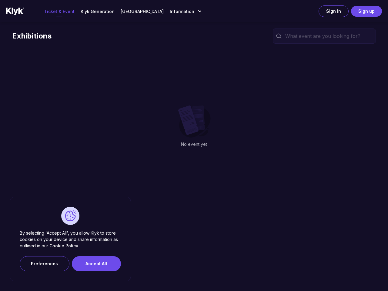
click at [194, 146] on p "No event yet" at bounding box center [194, 144] width 26 height 6
click at [172, 11] on p "Information" at bounding box center [182, 11] width 25 height 6
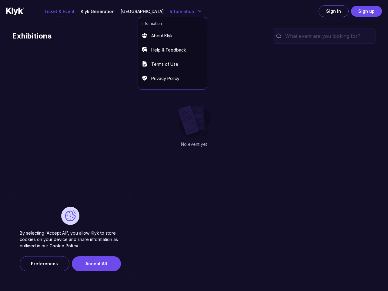
click at [334, 11] on button "Sign in" at bounding box center [334, 11] width 30 height 12
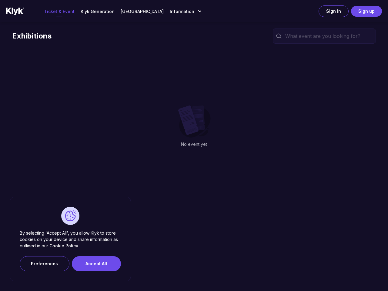
click at [45, 264] on button "Preferences" at bounding box center [45, 263] width 50 height 15
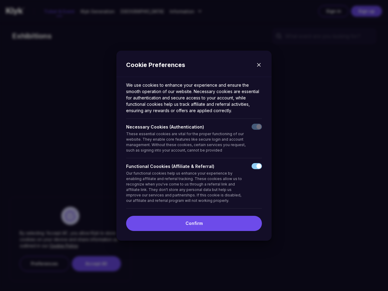
click at [97, 264] on div "Cookie Preferences We use cookies to enhance your experience and ensure the smo…" at bounding box center [194, 145] width 388 height 291
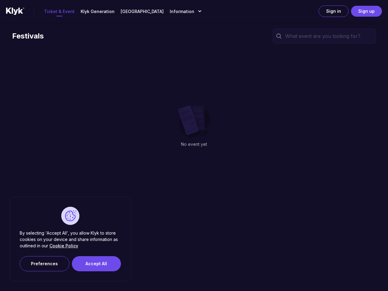
click at [194, 146] on p "No event yet" at bounding box center [194, 144] width 26 height 6
click at [172, 11] on p "Information" at bounding box center [182, 11] width 25 height 6
click at [334, 11] on button "Sign in" at bounding box center [334, 11] width 30 height 12
click at [45, 264] on button "Preferences" at bounding box center [45, 263] width 50 height 15
click at [97, 264] on div "Cookie Preferences We use cookies to enhance your experience and ensure the smo…" at bounding box center [194, 145] width 388 height 291
